Goal: Task Accomplishment & Management: Manage account settings

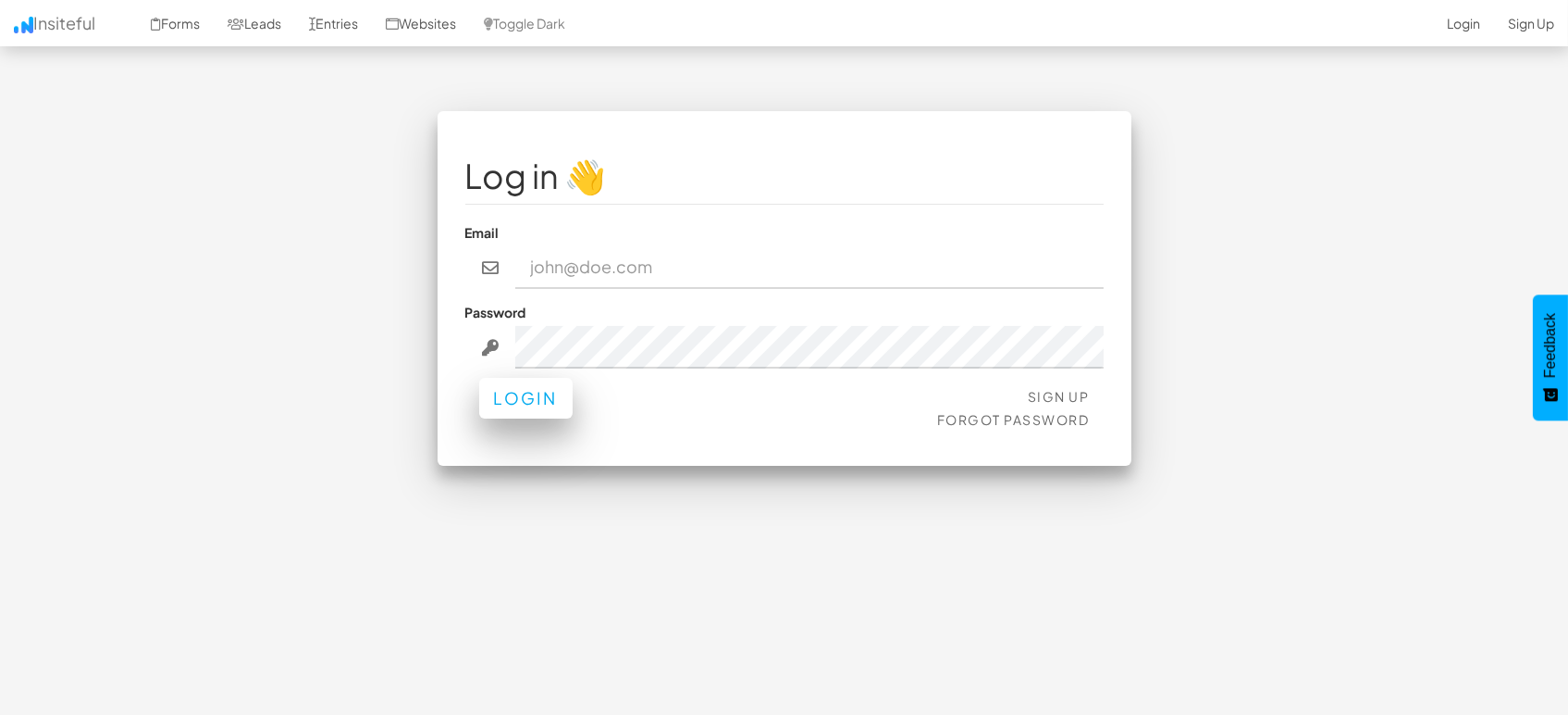
type input "[EMAIL_ADDRESS][DOMAIN_NAME]"
click at [547, 399] on button "Login" at bounding box center [526, 397] width 93 height 41
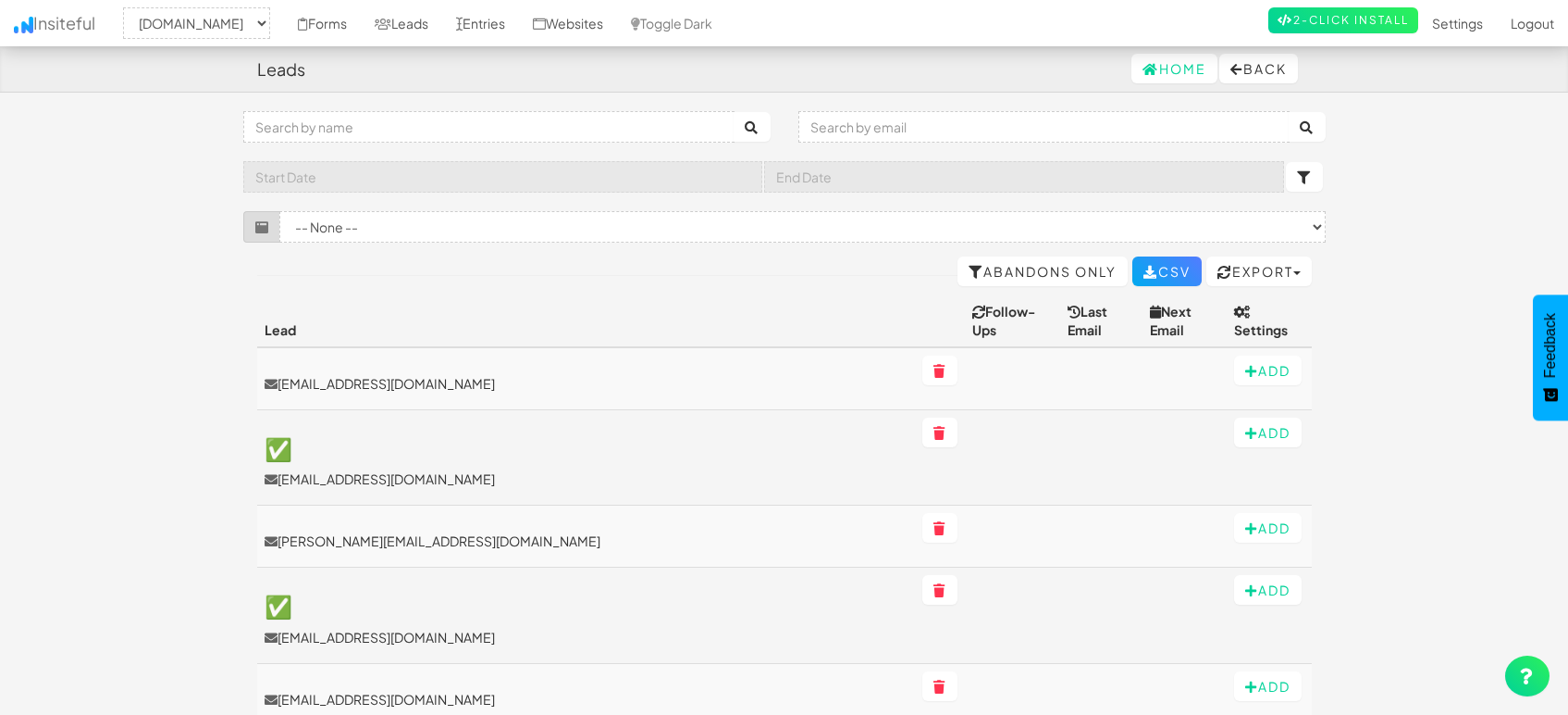
select select "1505"
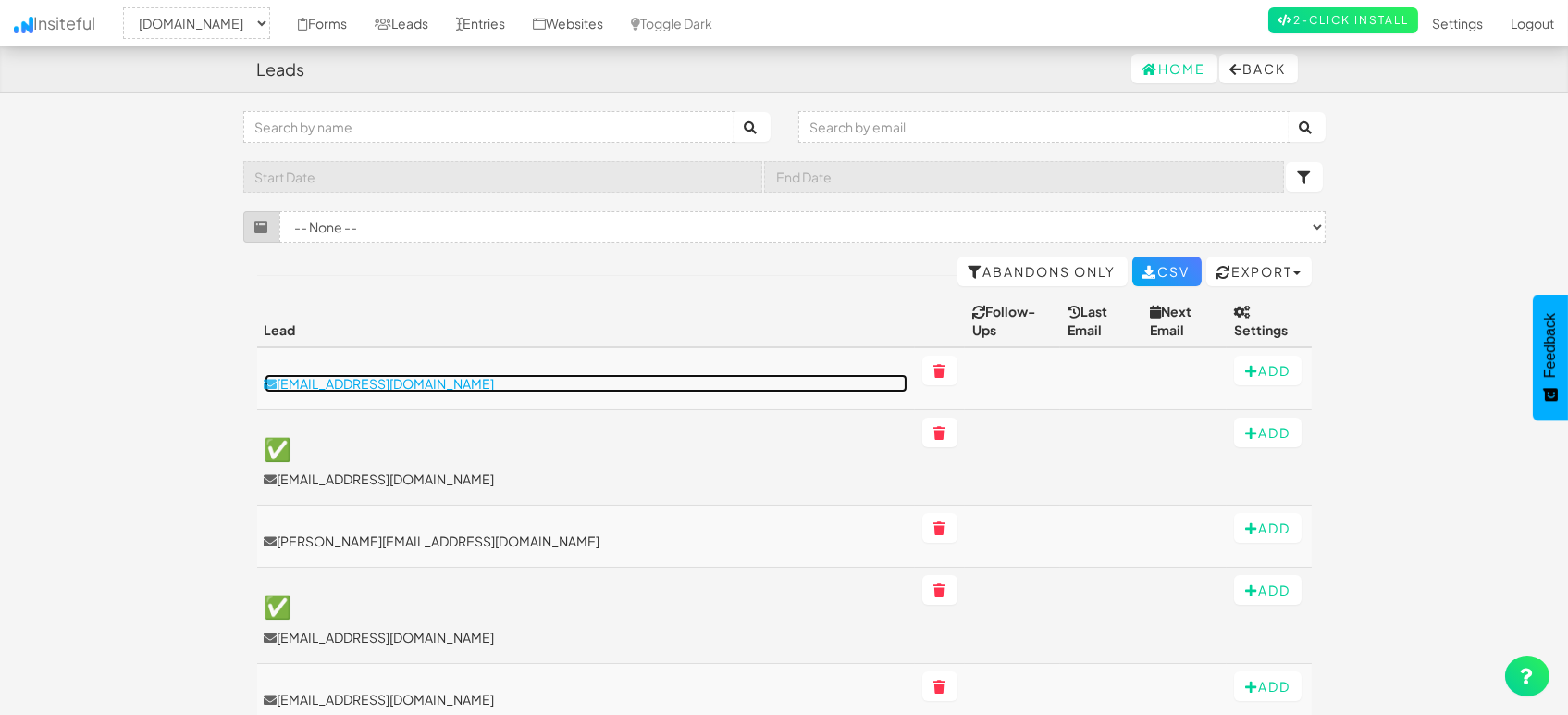
click at [422, 374] on p "[EMAIL_ADDRESS][DOMAIN_NAME]" at bounding box center [586, 383] width 644 height 19
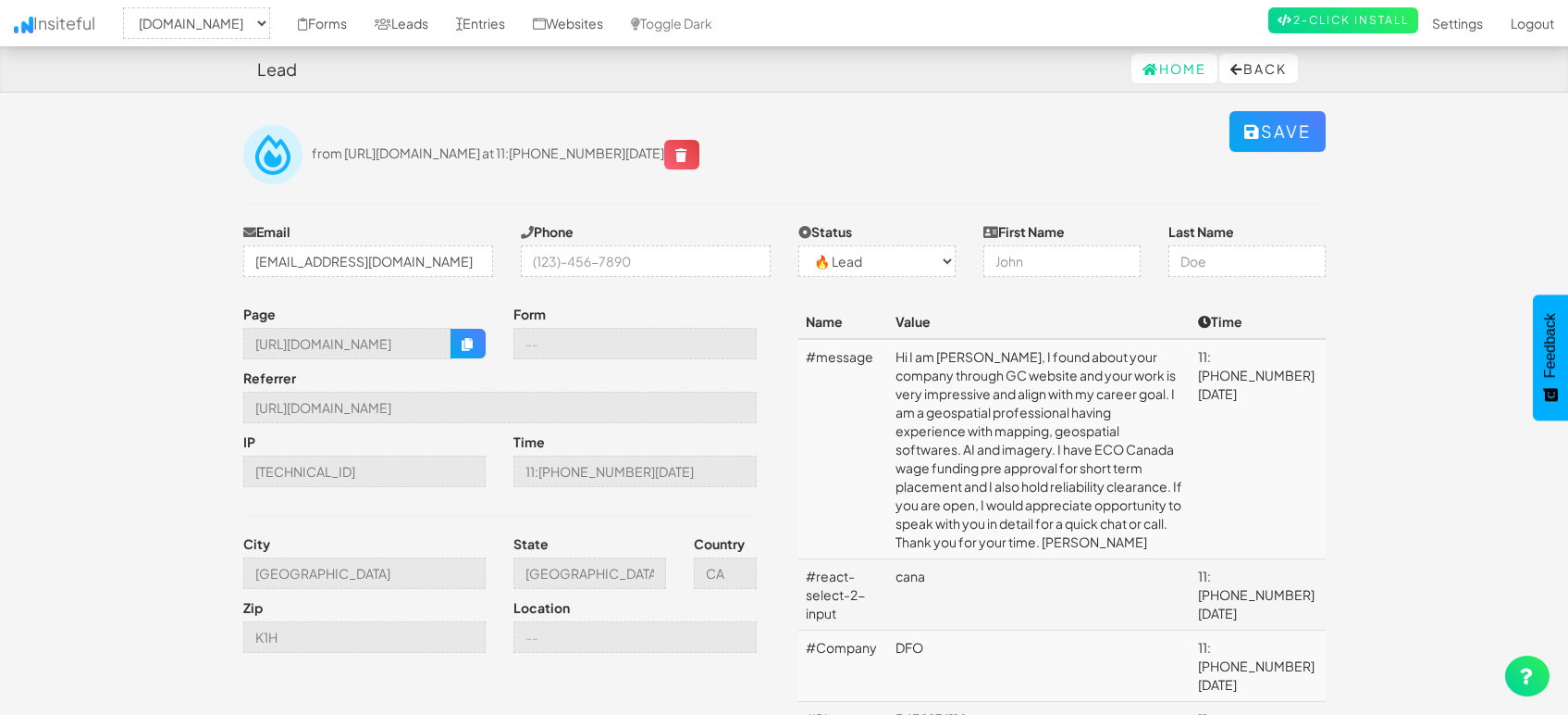
select select "1505"
select select "0"
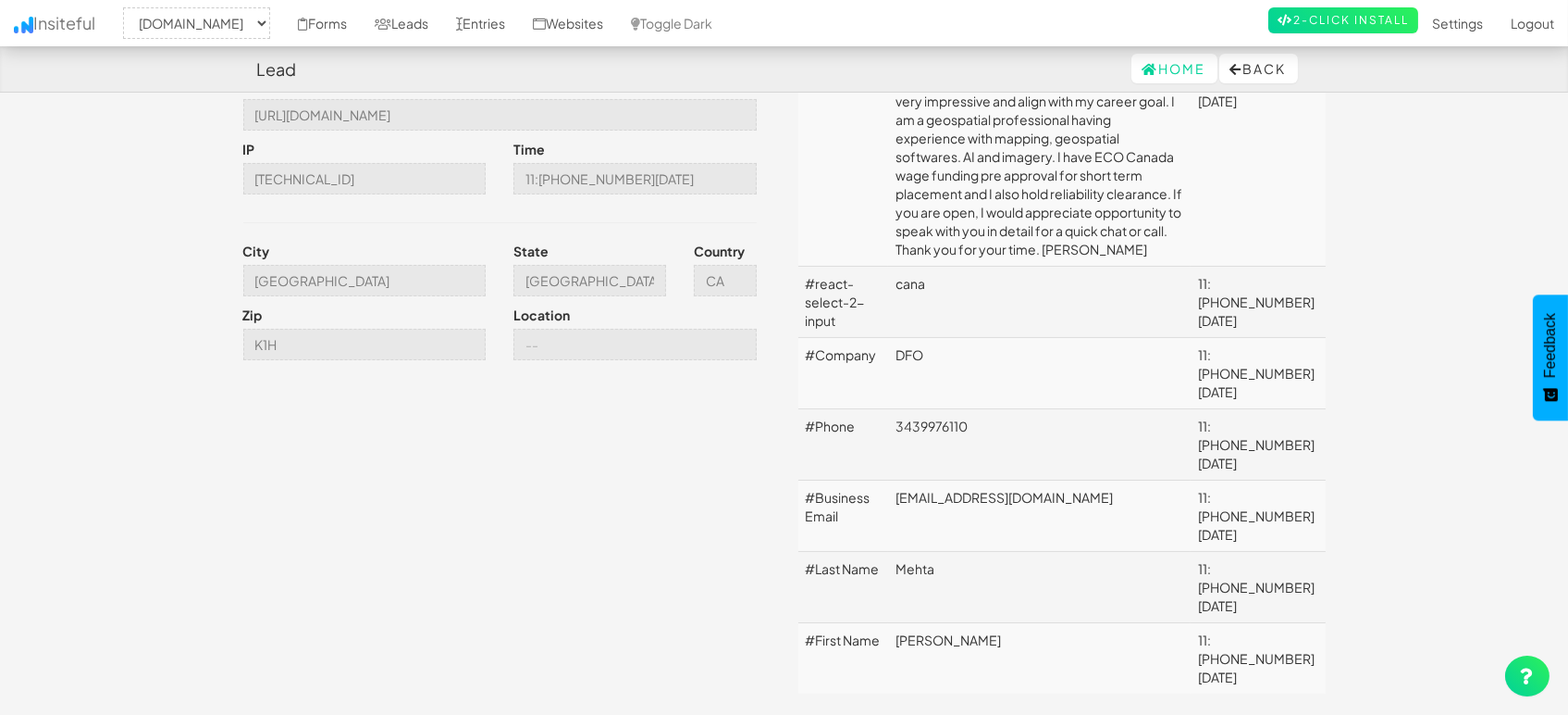
scroll to position [308, 0]
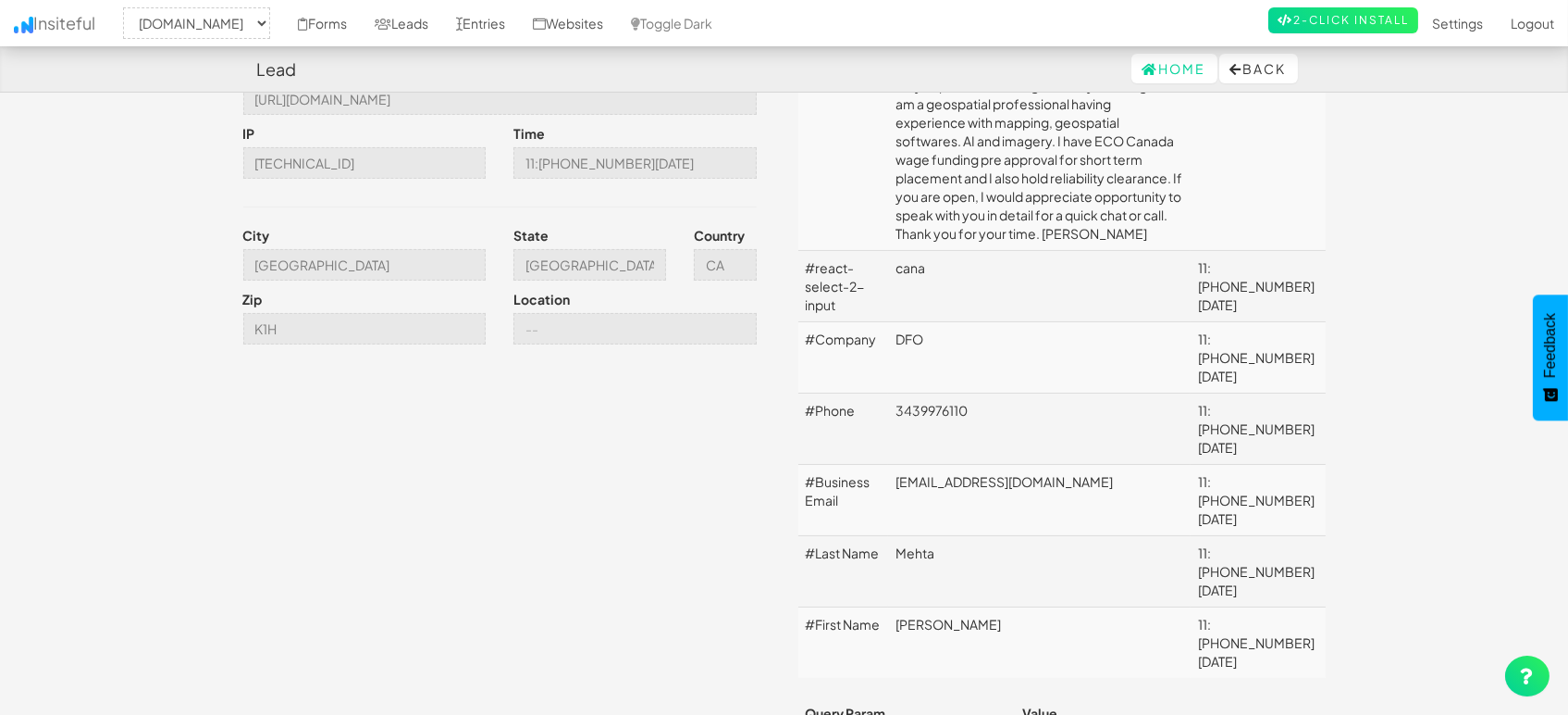
click at [927, 607] on td "Kruti" at bounding box center [1039, 643] width 303 height 71
click at [946, 464] on td "[EMAIL_ADDRESS][DOMAIN_NAME]" at bounding box center [1039, 500] width 303 height 71
copy td "[EMAIL_ADDRESS][DOMAIN_NAME]"
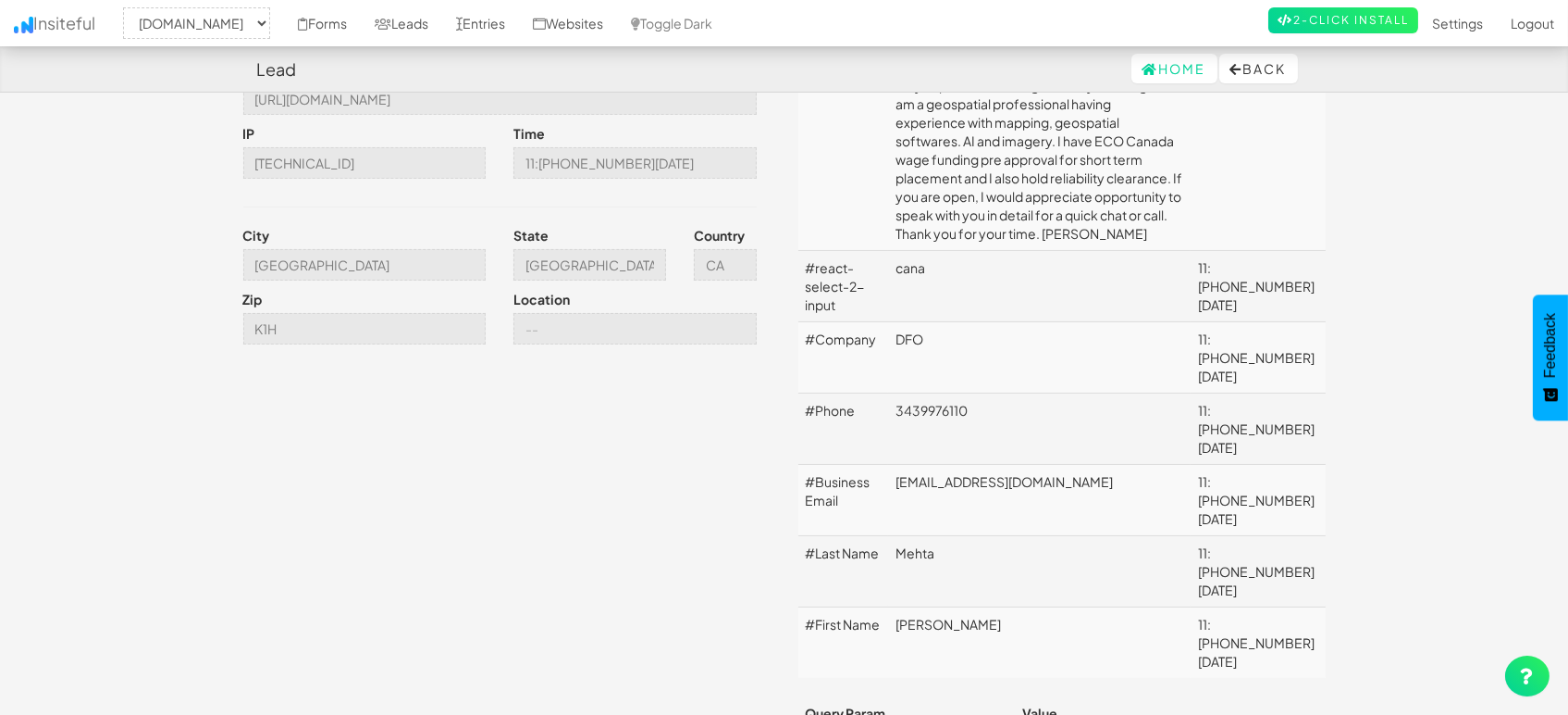
click at [903, 393] on td "3439976110" at bounding box center [1039, 429] width 303 height 71
copy td "3439976110"
click at [988, 464] on td "Krutiupadhyay2212@gmail.com" at bounding box center [1039, 500] width 303 height 71
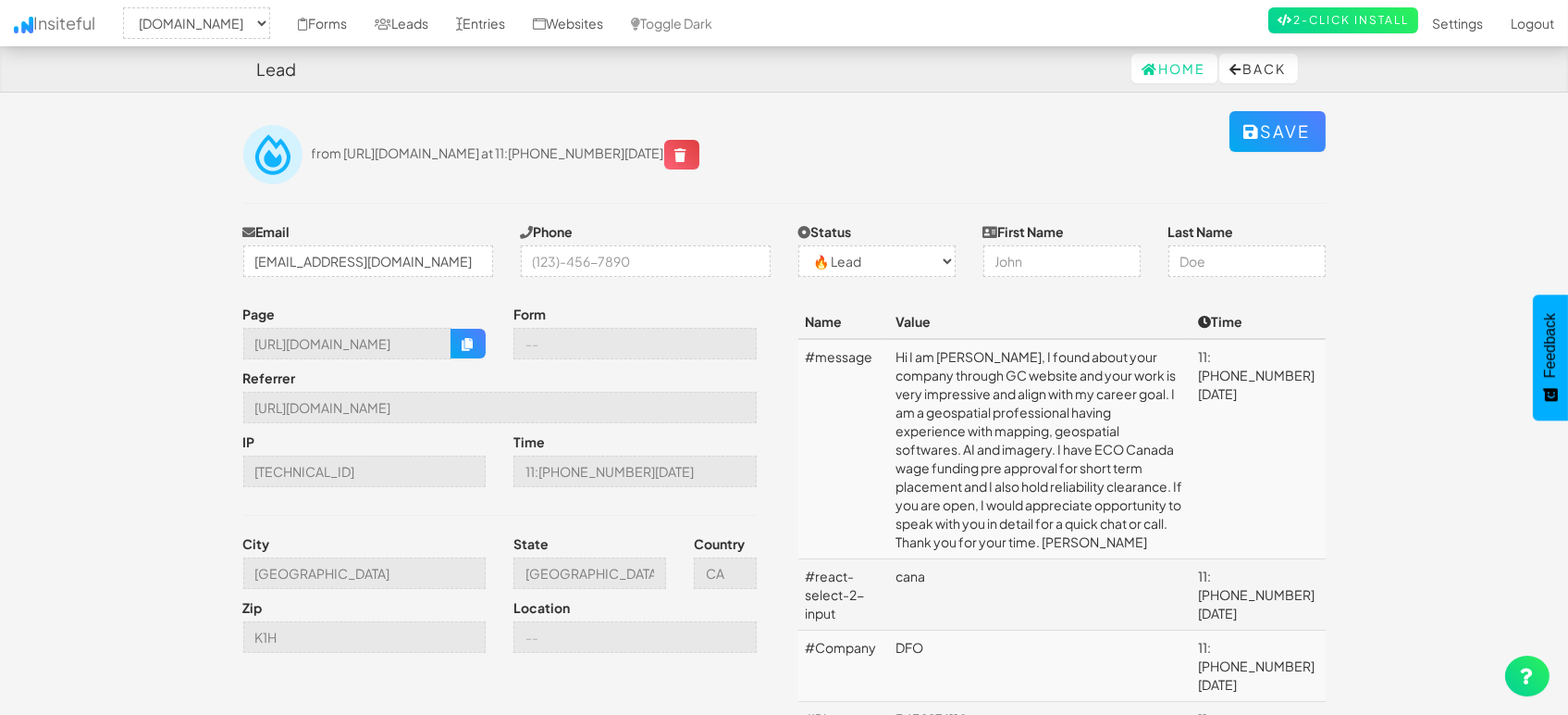
scroll to position [103, 0]
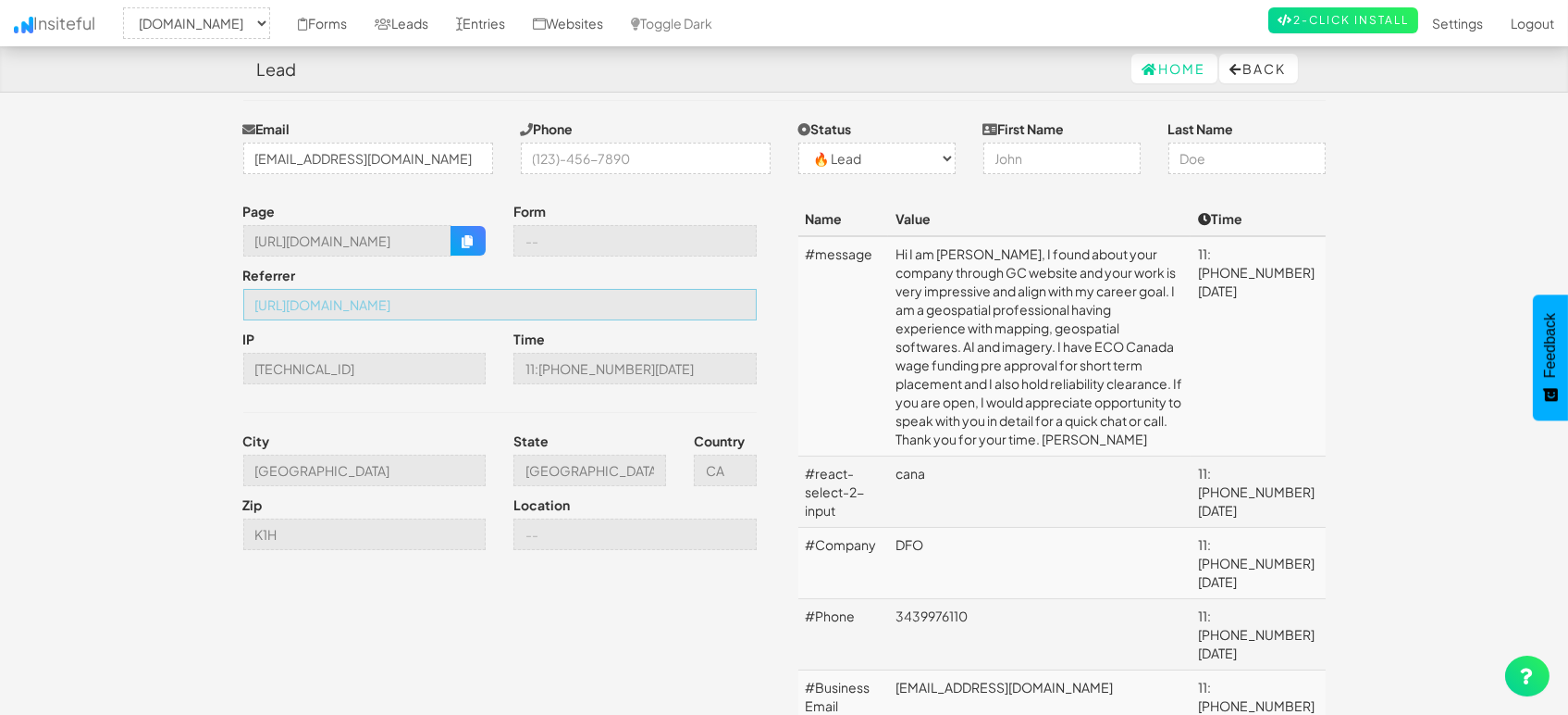
click at [527, 312] on input "[URL][DOMAIN_NAME]" at bounding box center [500, 305] width 514 height 32
click at [461, 239] on icon "button" at bounding box center [467, 241] width 13 height 13
click at [403, 475] on input "[GEOGRAPHIC_DATA]" at bounding box center [365, 470] width 244 height 32
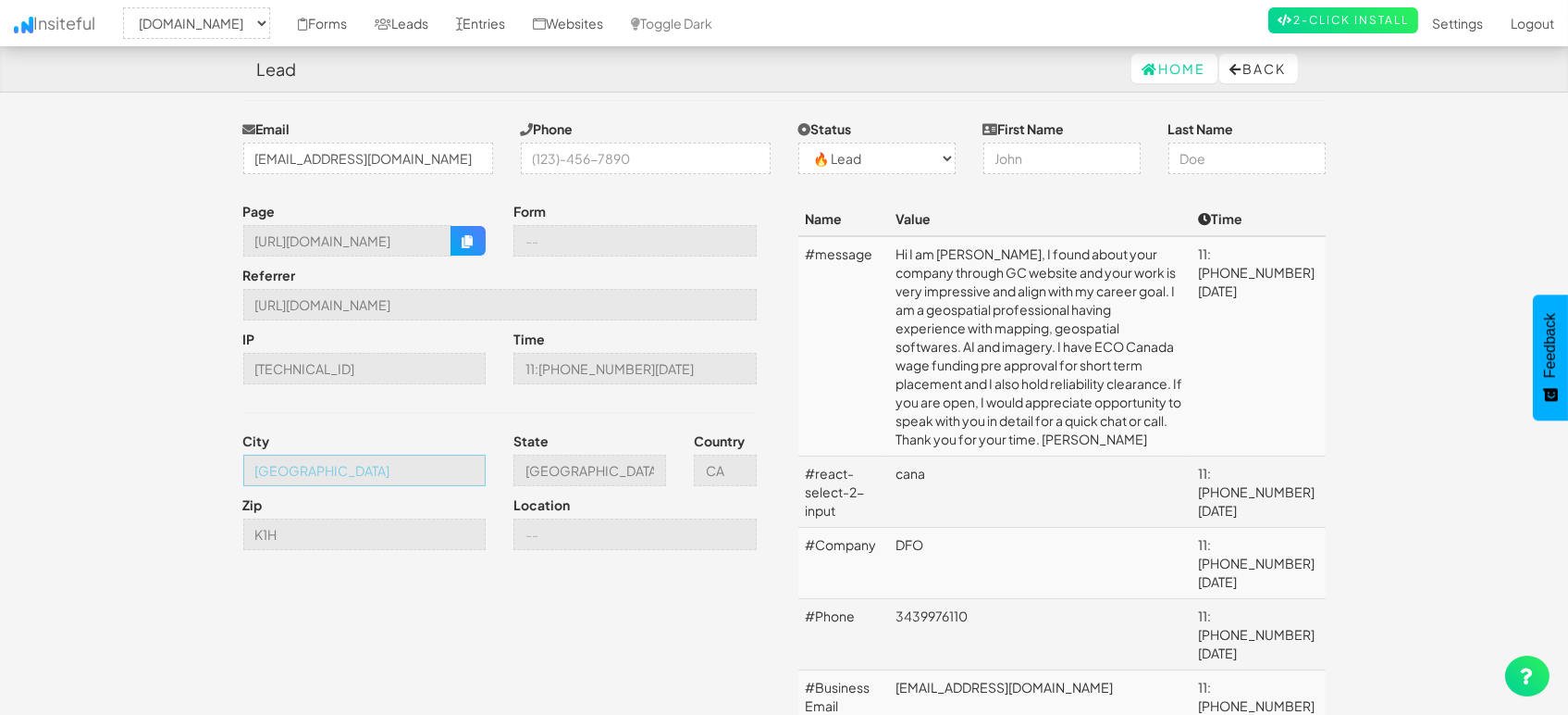
click at [403, 475] on input "[GEOGRAPHIC_DATA]" at bounding box center [365, 470] width 244 height 32
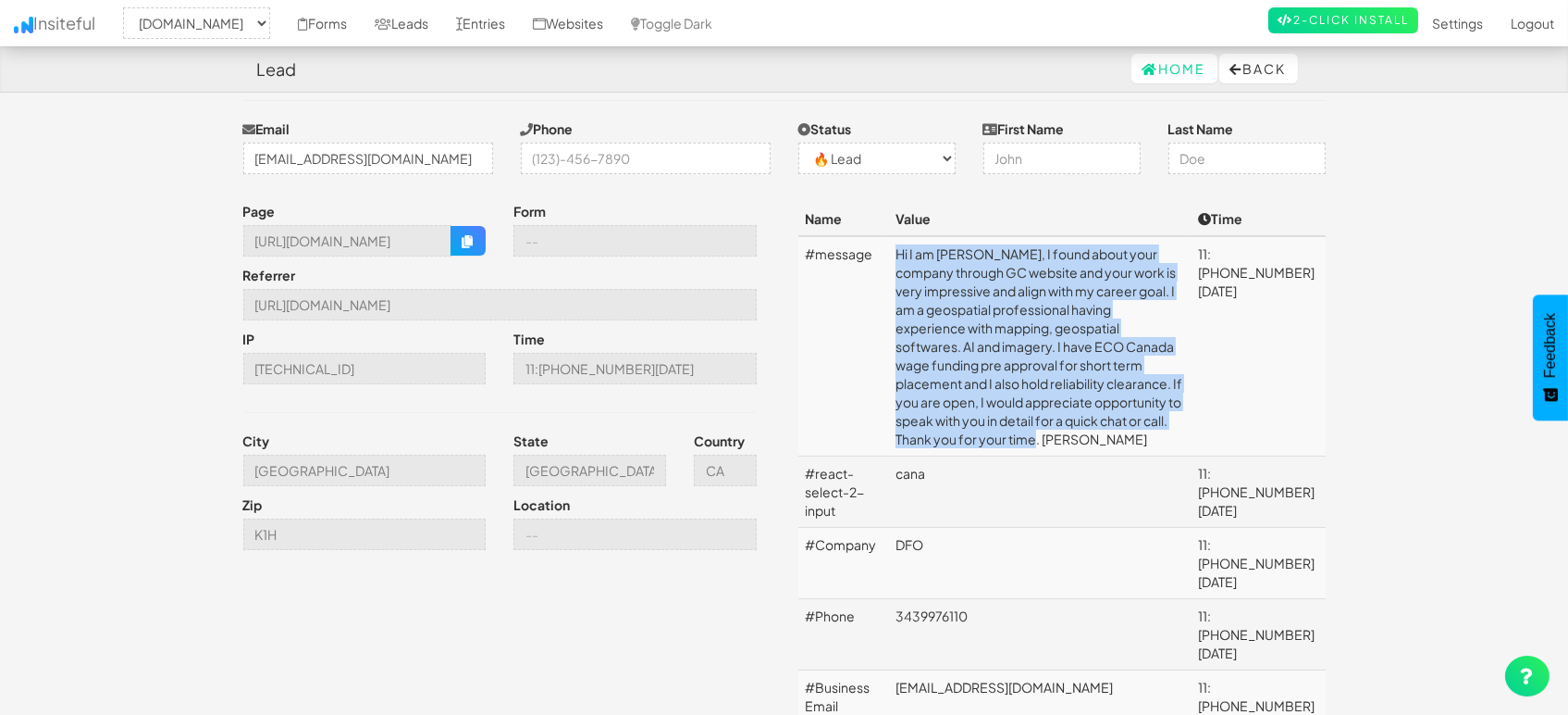
drag, startPoint x: 1018, startPoint y: 386, endPoint x: 896, endPoint y: 248, distance: 184.2
click at [896, 248] on td "Hi I am [PERSON_NAME], I found about your company through GC website and your w…" at bounding box center [1039, 346] width 303 height 220
copy td "Hi I am [PERSON_NAME], I found about your company through GC website and your w…"
click at [418, 25] on link "Leads" at bounding box center [402, 23] width 81 height 47
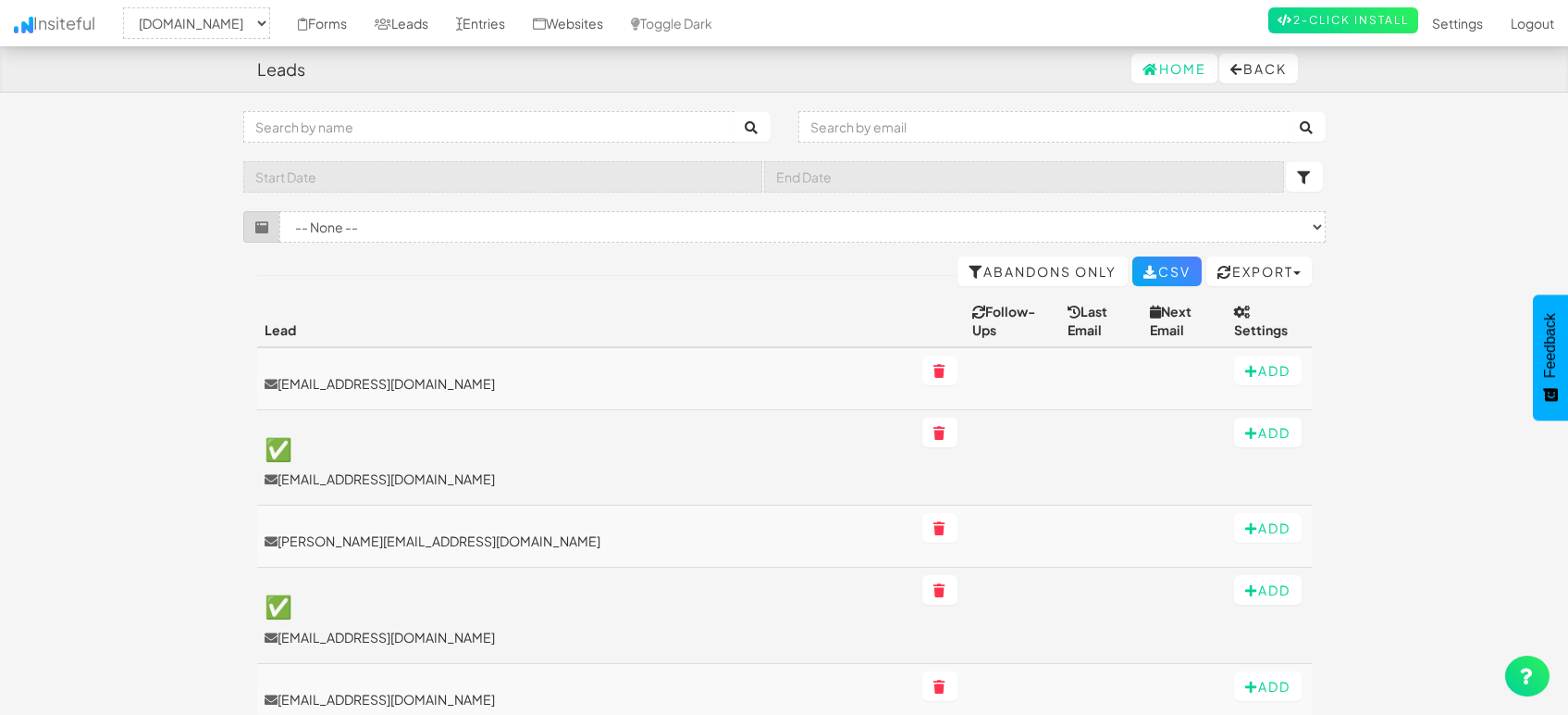
select select "1505"
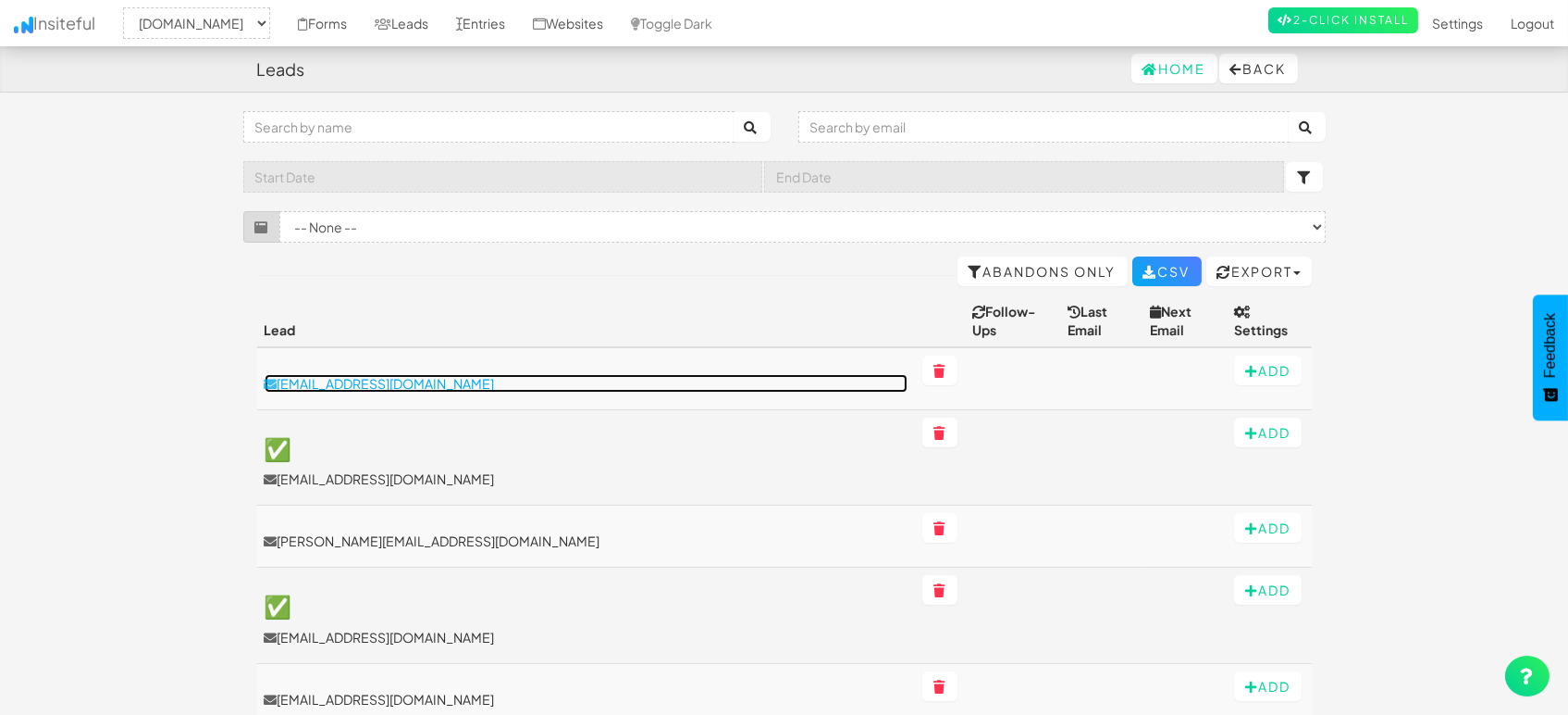
click at [362, 374] on p "[EMAIL_ADDRESS][DOMAIN_NAME]" at bounding box center [586, 383] width 644 height 19
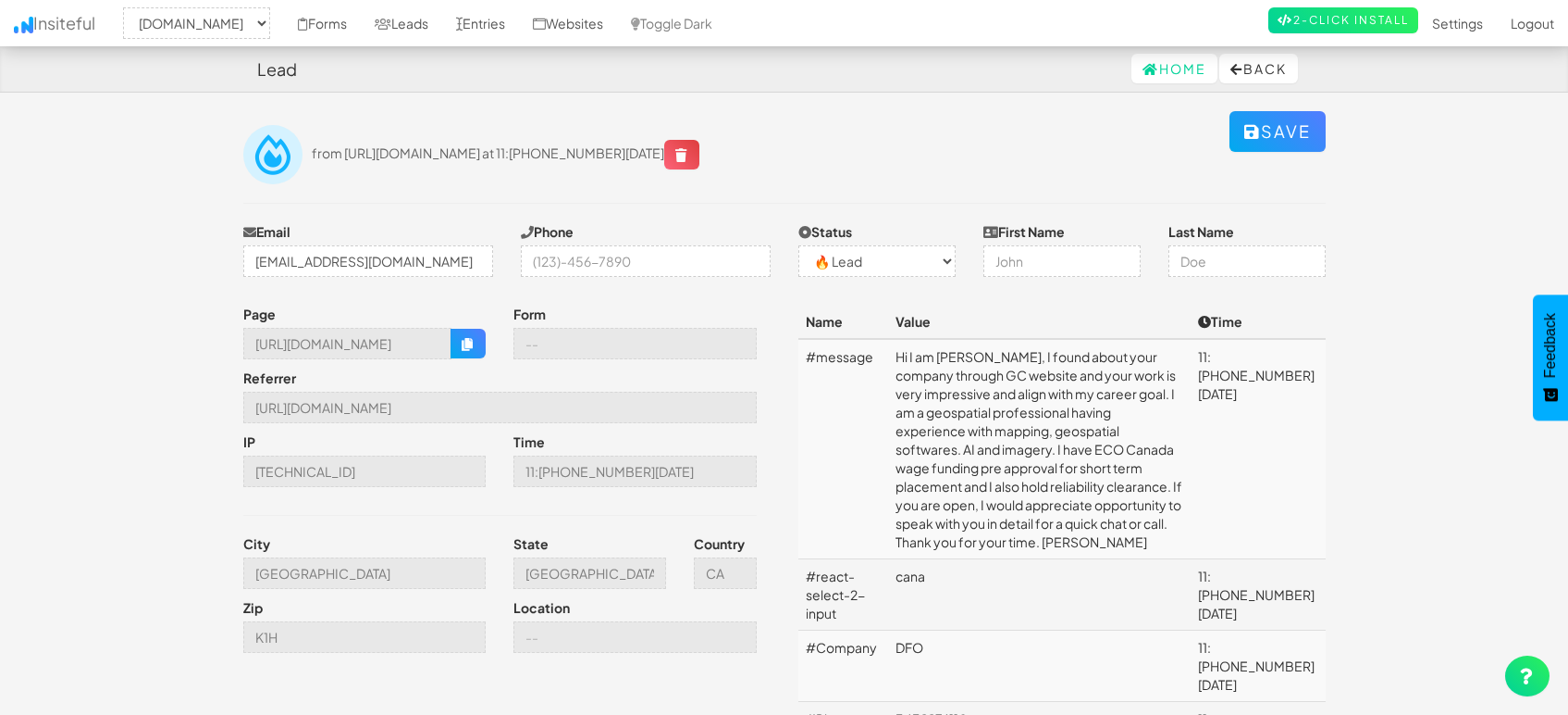
select select "1505"
select select "0"
click at [397, 21] on link "Leads" at bounding box center [402, 23] width 81 height 47
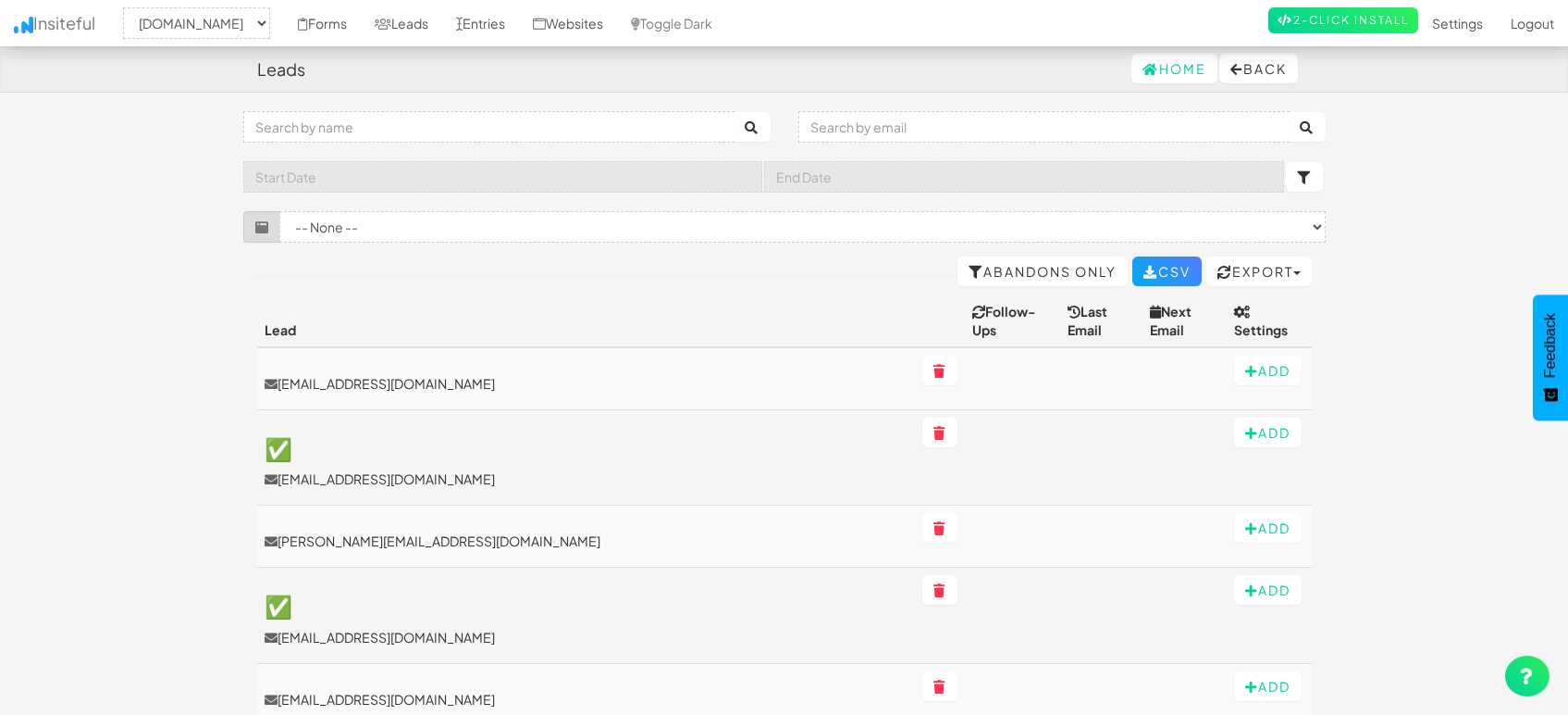
select select "1505"
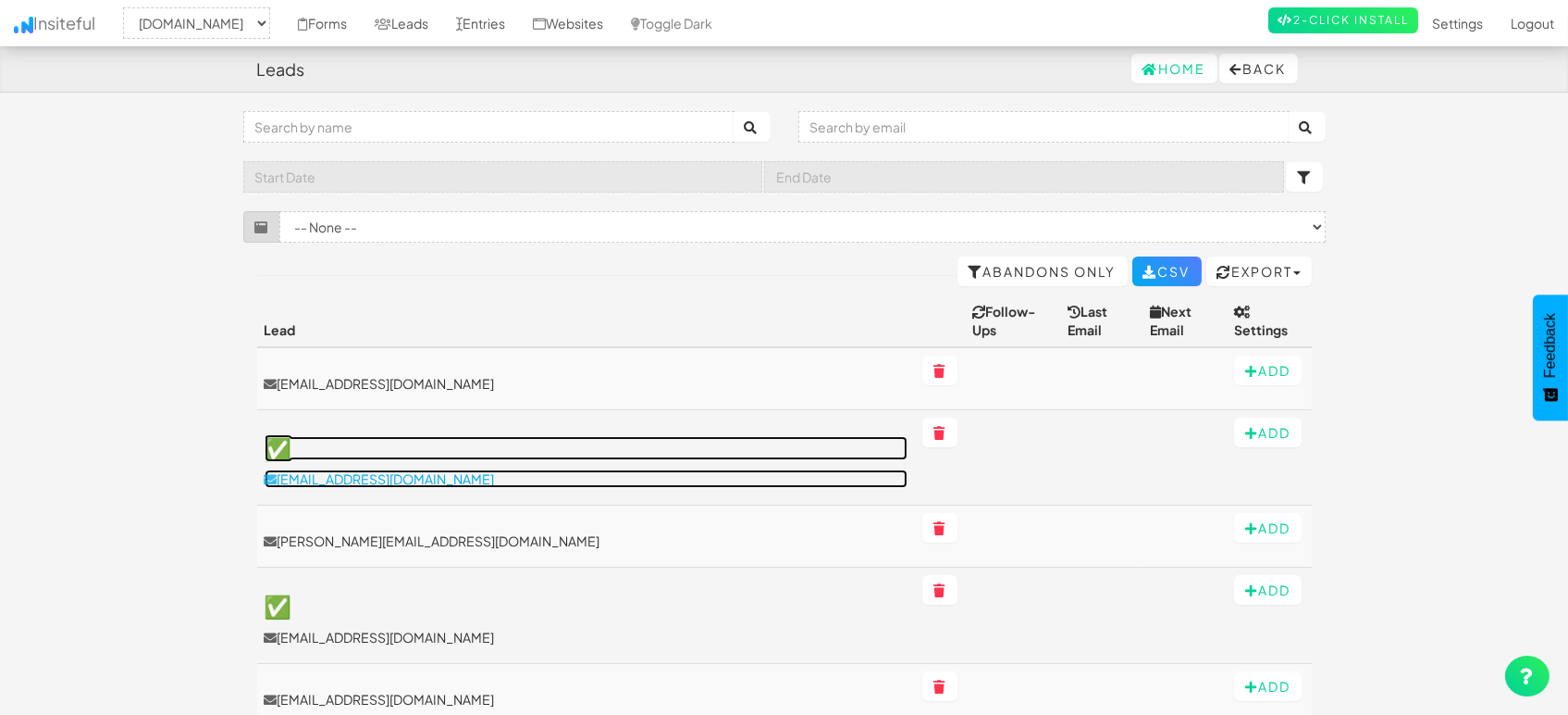
click at [364, 469] on p "[EMAIL_ADDRESS][DOMAIN_NAME]" at bounding box center [586, 478] width 644 height 19
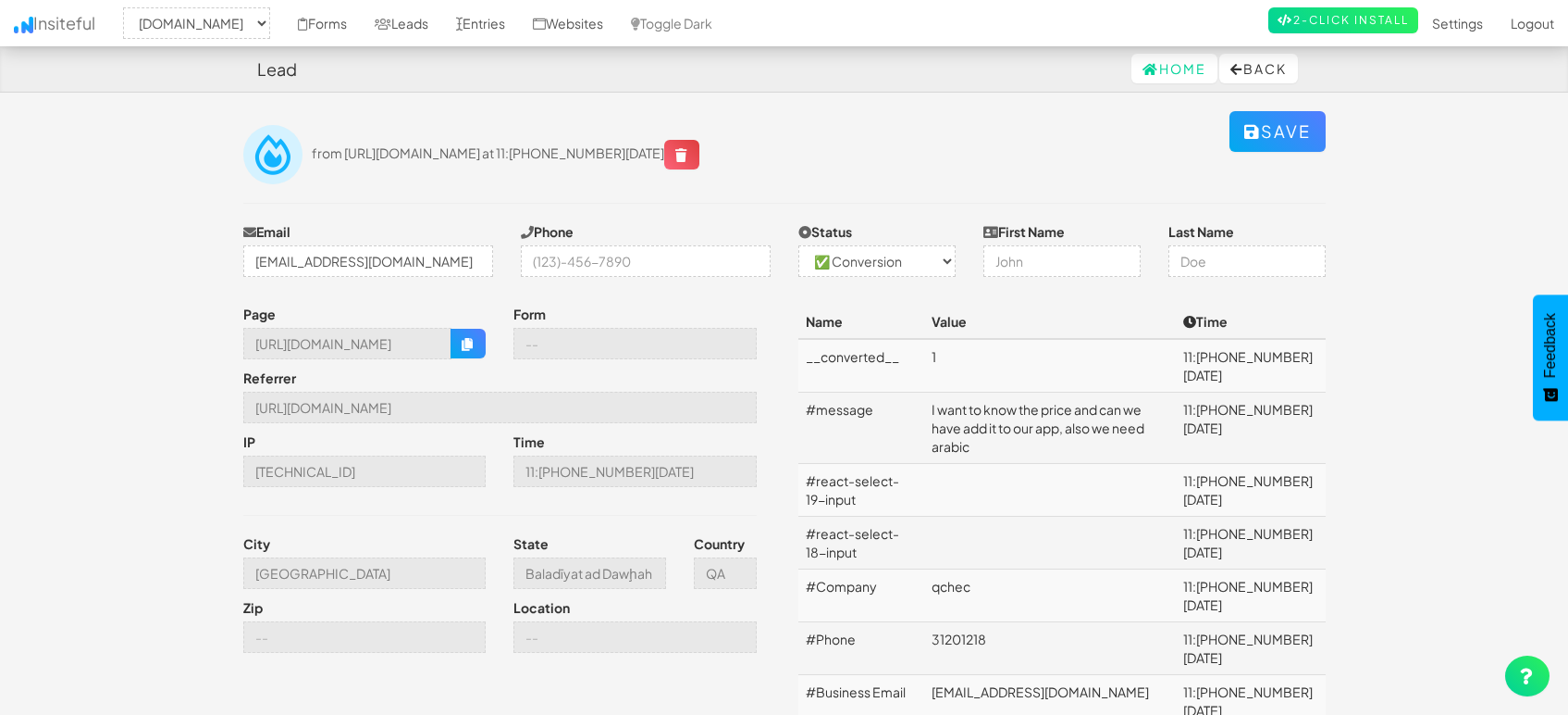
select select "1505"
select select "1"
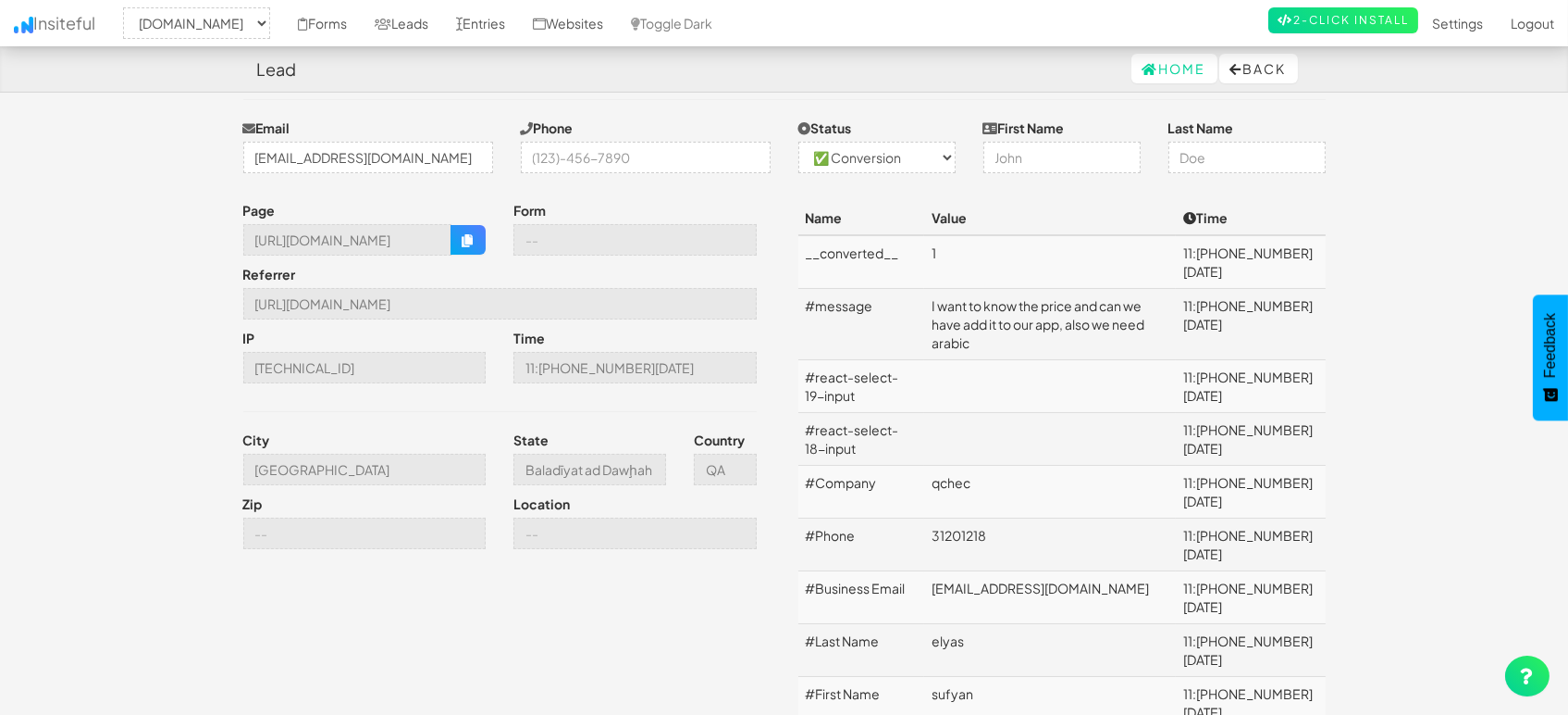
scroll to position [266, 0]
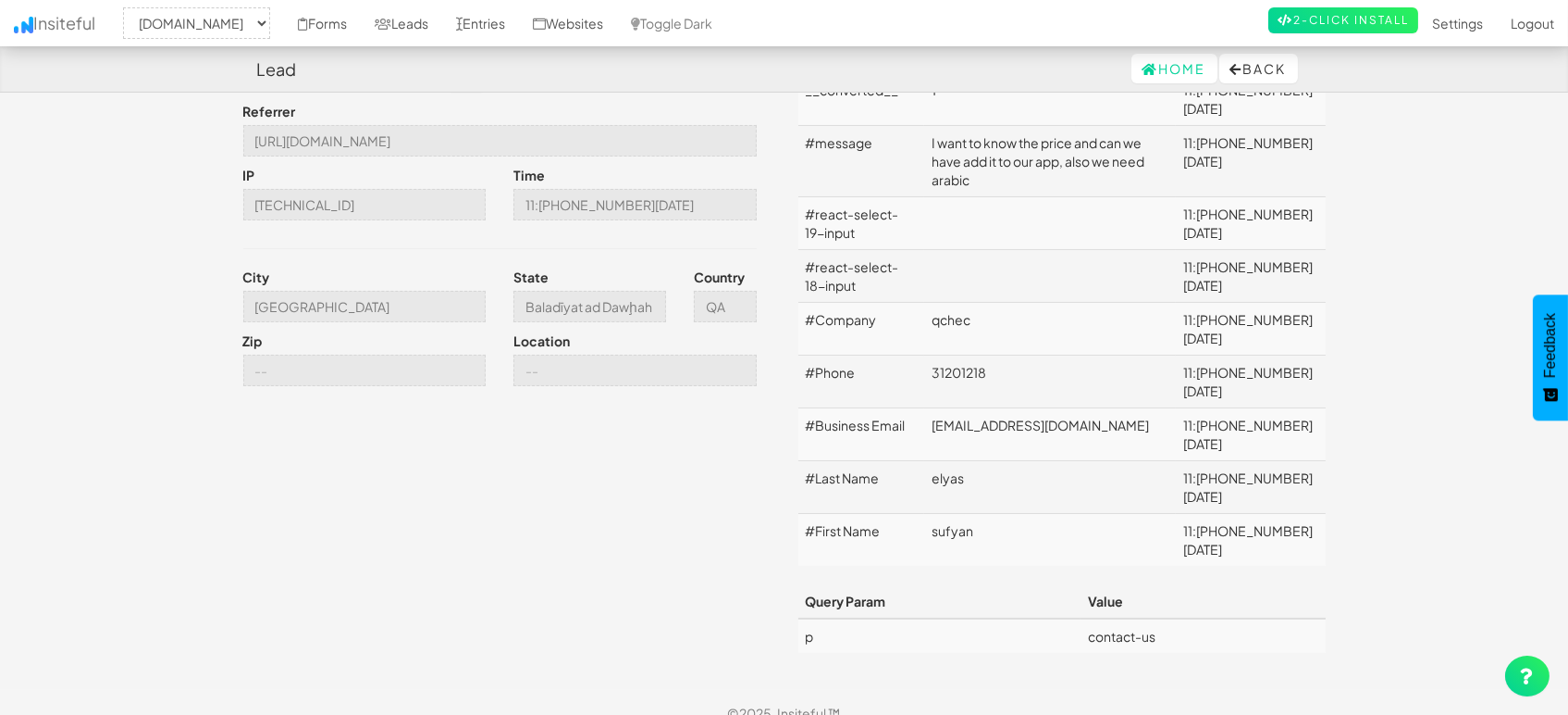
click at [1010, 408] on td "[EMAIL_ADDRESS][DOMAIN_NAME]" at bounding box center [1050, 434] width 251 height 52
copy td "[EMAIL_ADDRESS][DOMAIN_NAME]"
click at [972, 356] on td "31201218" at bounding box center [1050, 381] width 251 height 52
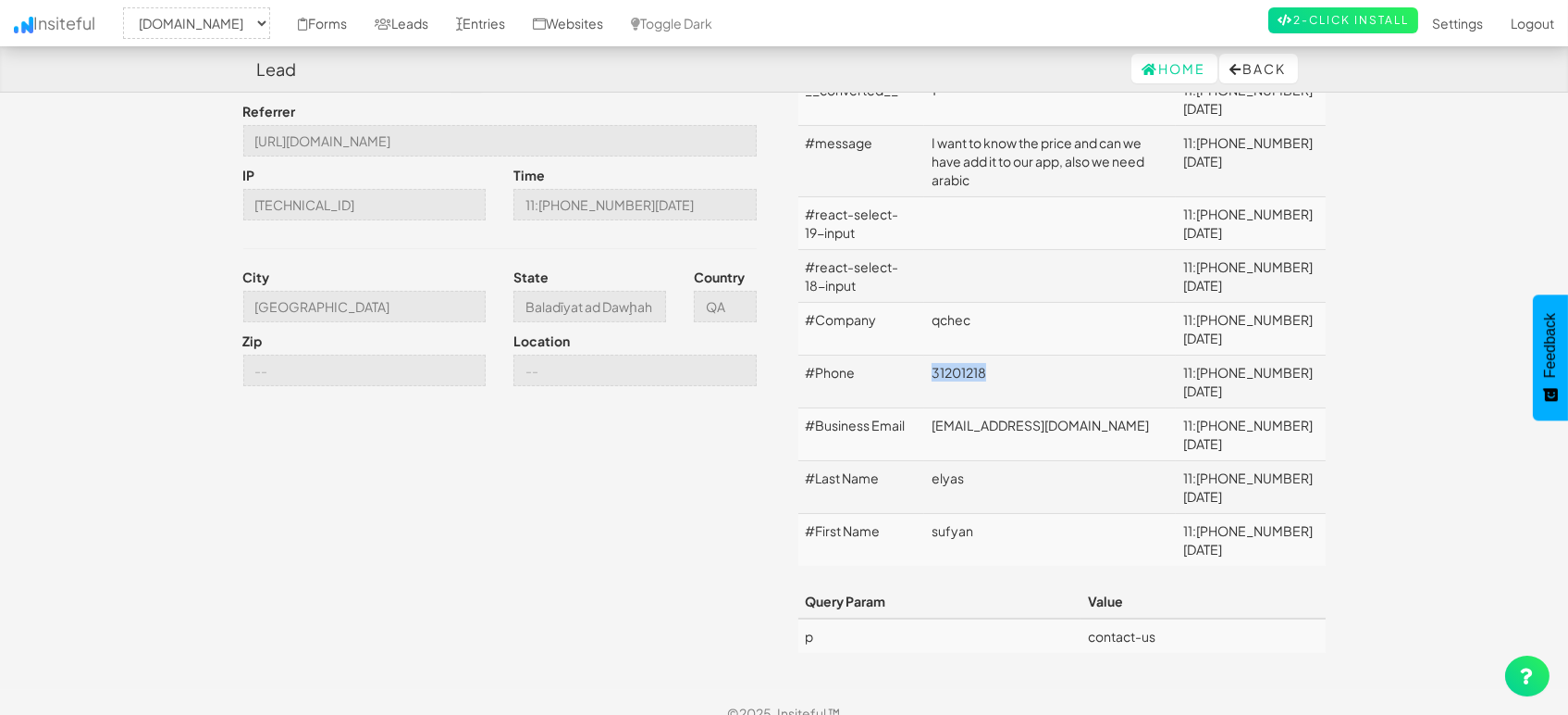
click at [972, 356] on td "31201218" at bounding box center [1050, 381] width 251 height 52
copy td "31201218"
drag, startPoint x: 982, startPoint y: 299, endPoint x: 938, endPoint y: 295, distance: 44.2
click at [938, 303] on td "qchec" at bounding box center [1050, 329] width 251 height 52
copy td "qchec"
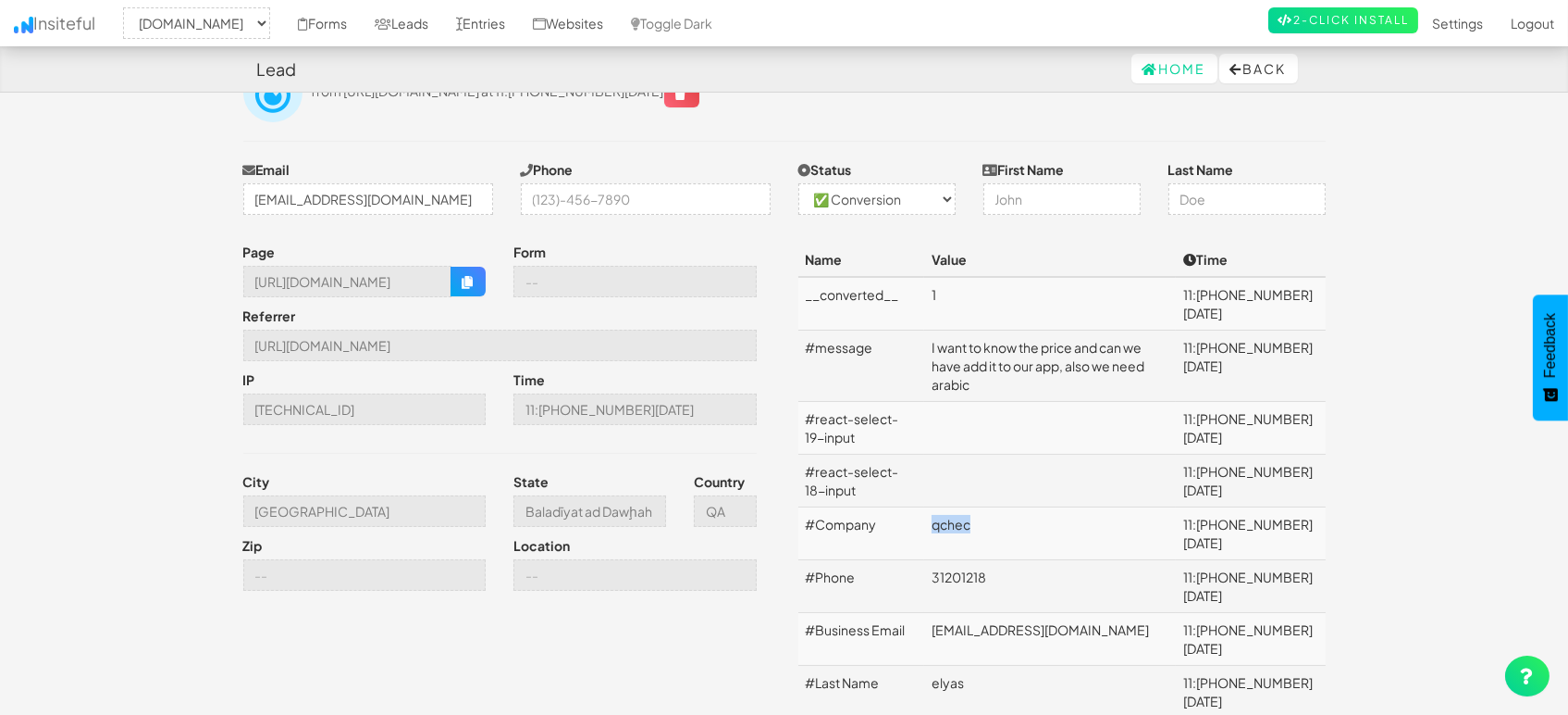
scroll to position [61, 0]
click at [486, 342] on input "https://mapsted.com/en-gb/indoor-maps" at bounding box center [500, 347] width 514 height 32
click at [473, 286] on icon "button" at bounding box center [467, 282] width 13 height 13
